Goal: Find specific page/section: Find specific page/section

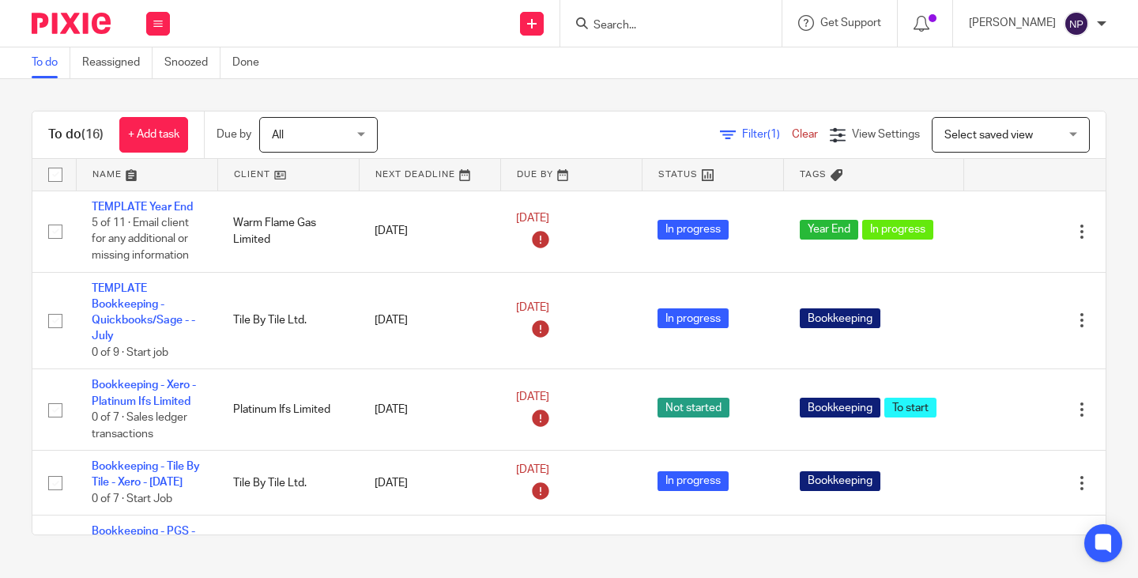
click at [639, 24] on input "Search" at bounding box center [663, 26] width 142 height 14
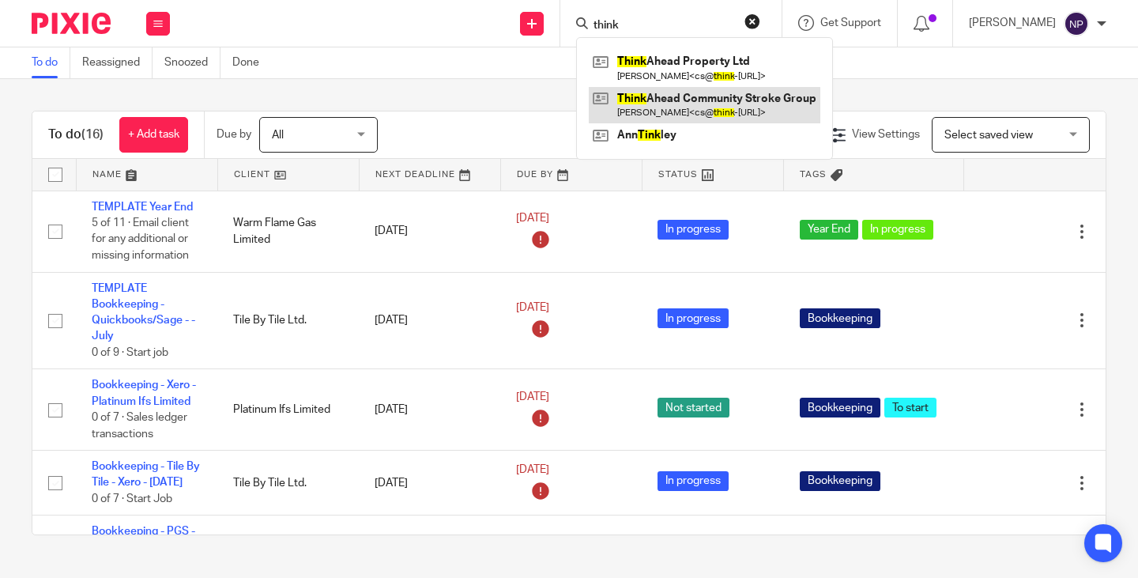
type input "think"
click at [707, 104] on link at bounding box center [705, 105] width 232 height 36
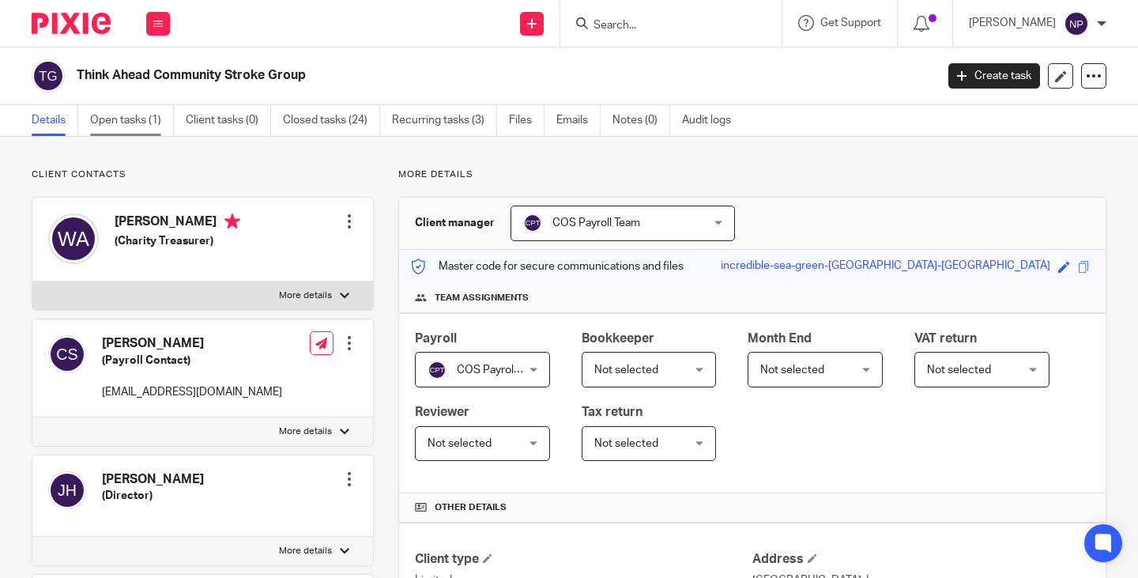
click at [136, 119] on link "Open tasks (1)" at bounding box center [132, 120] width 84 height 31
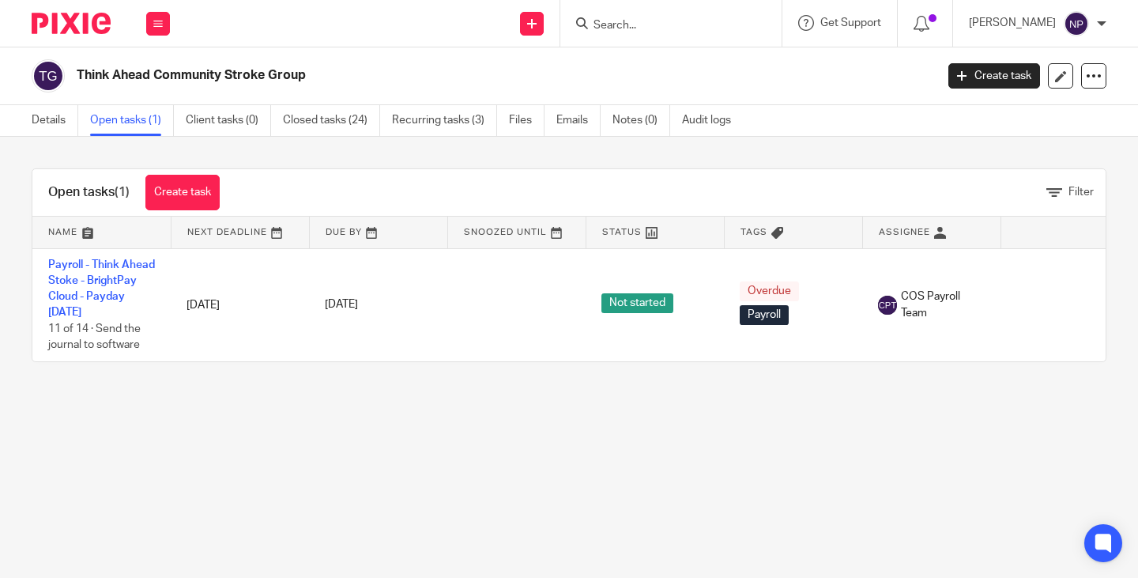
click at [633, 34] on div at bounding box center [671, 23] width 221 height 47
click at [638, 27] on input "Search" at bounding box center [663, 26] width 142 height 14
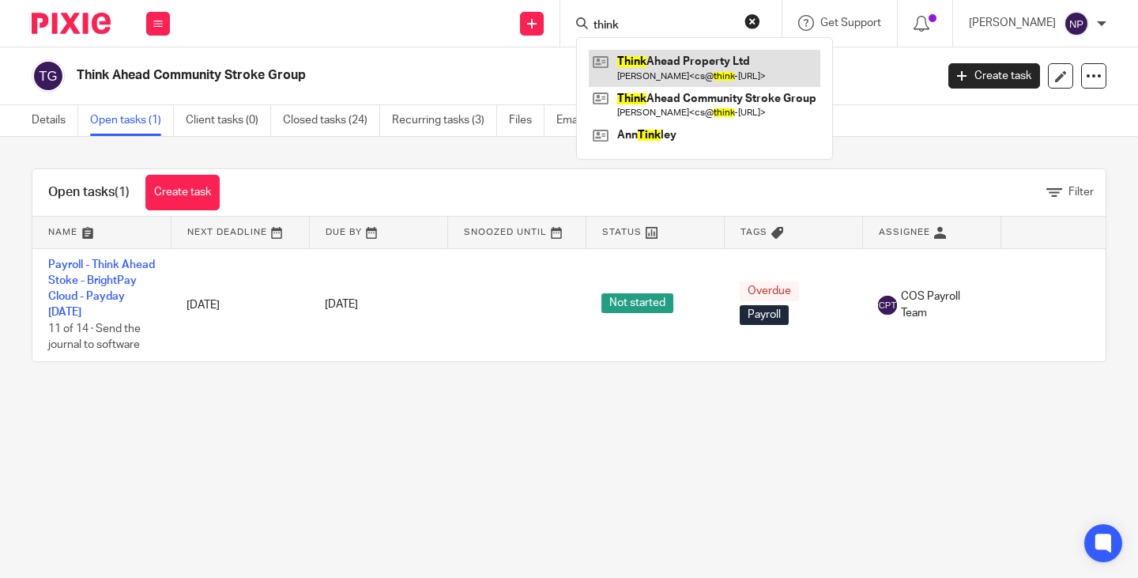
type input "think"
click at [673, 70] on link at bounding box center [705, 68] width 232 height 36
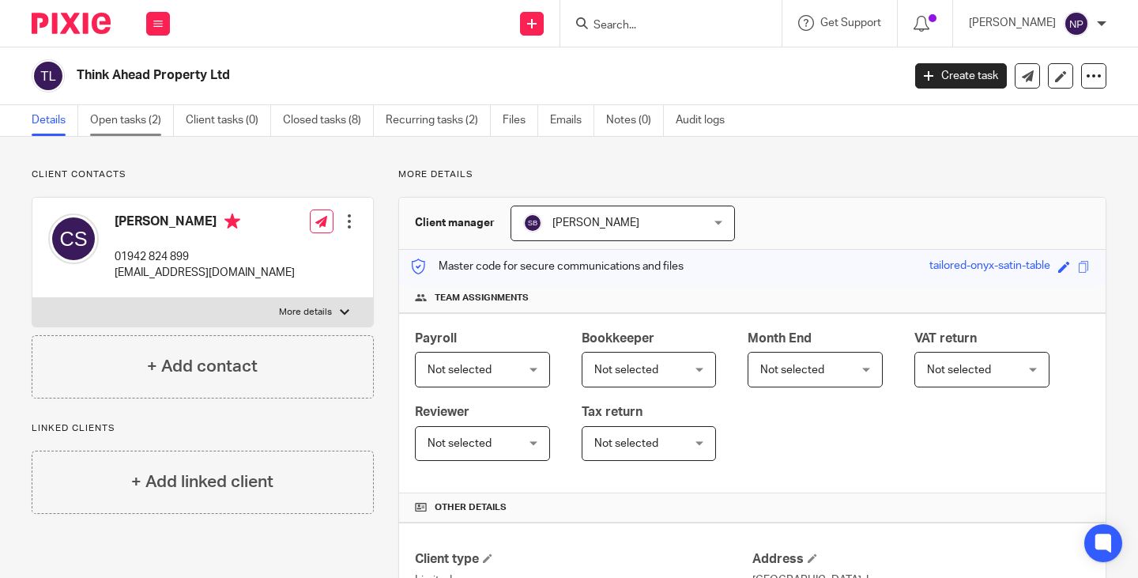
click at [113, 117] on link "Open tasks (2)" at bounding box center [132, 120] width 84 height 31
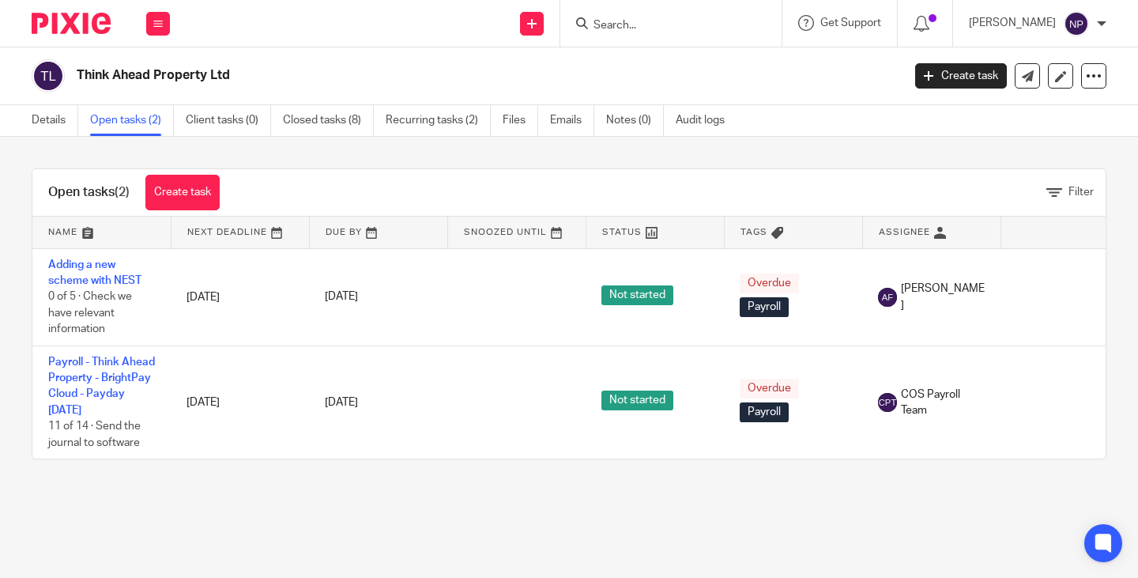
click at [490, 75] on h2 "Think Ahead Property Ltd" at bounding box center [403, 75] width 652 height 17
